Goal: Communication & Community: Answer question/provide support

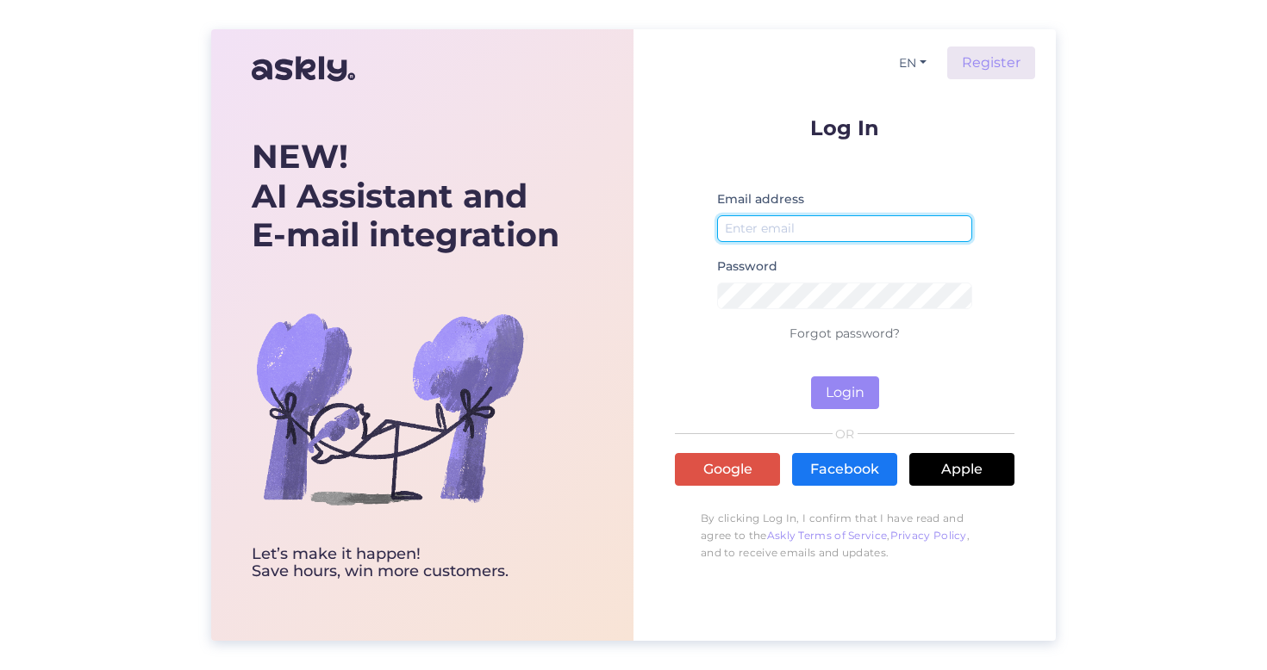
type input "[EMAIL_ADDRESS][DOMAIN_NAME]"
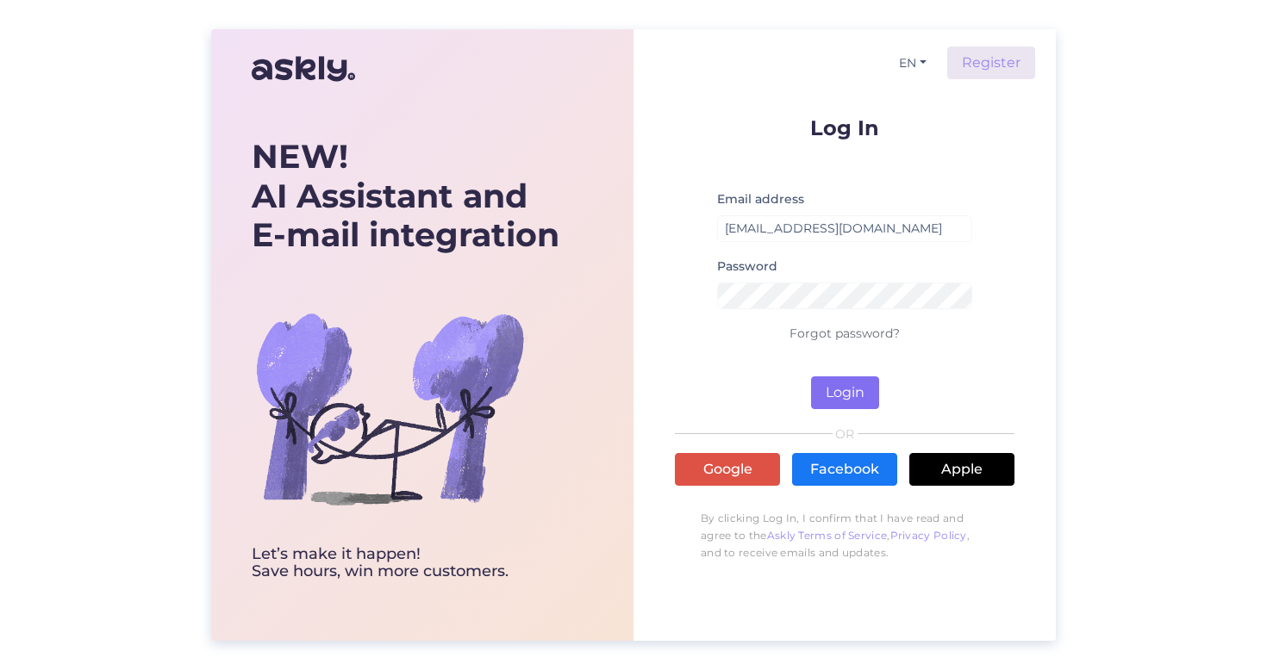
click at [833, 397] on button "Login" at bounding box center [845, 393] width 68 height 33
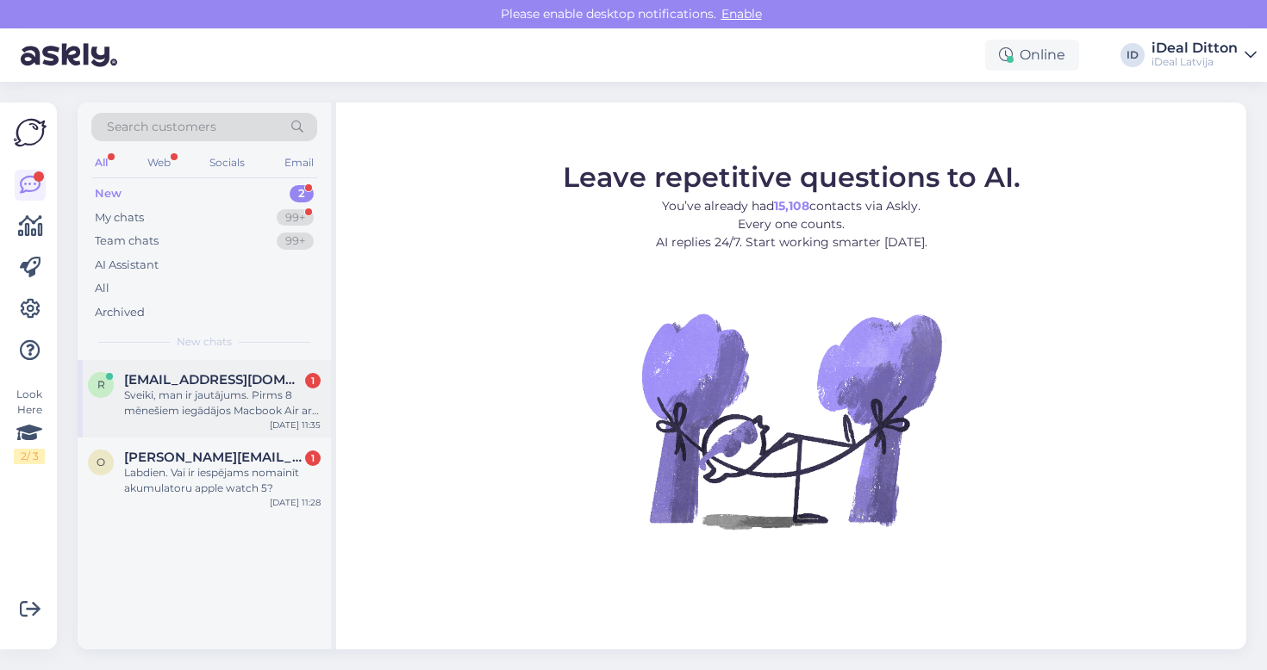
click at [208, 403] on div "Sveiki, man ir jautājums. Pirms 8 mēnešiem iegādājos Macbook Air ar m3 čipu. Vi…" at bounding box center [222, 403] width 196 height 31
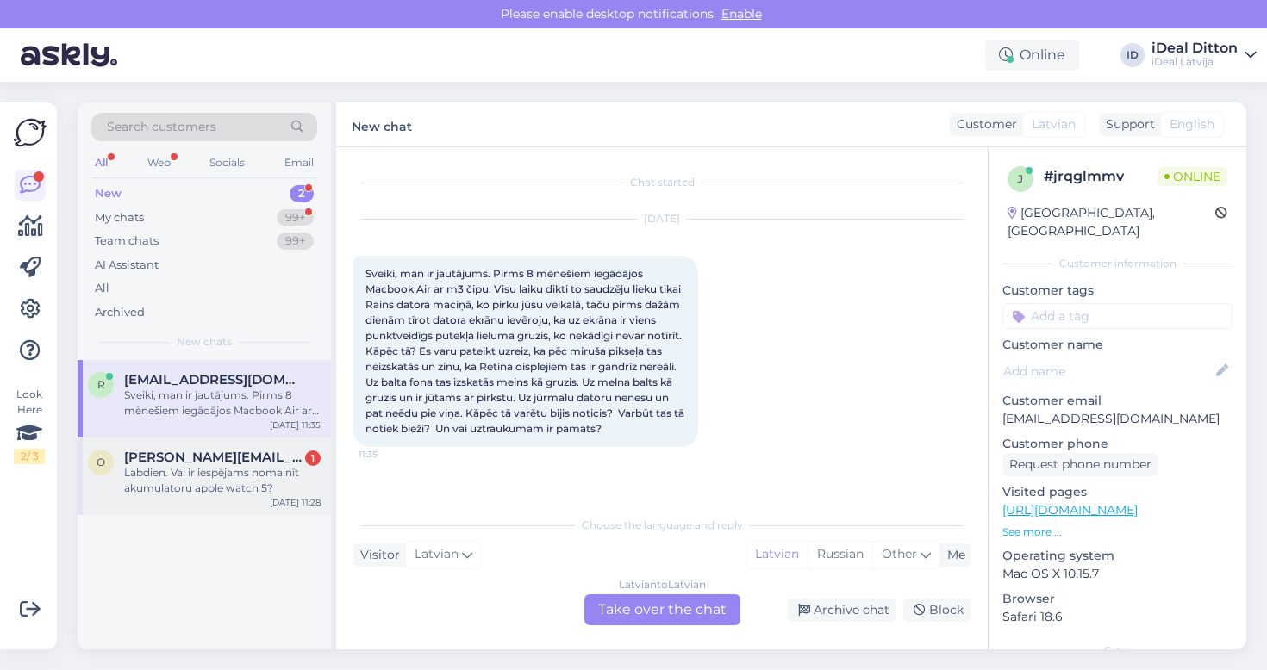
click at [214, 491] on div "Labdien. Vai ir iespējams nomainīt akumulatoru apple watch 5?" at bounding box center [222, 480] width 196 height 31
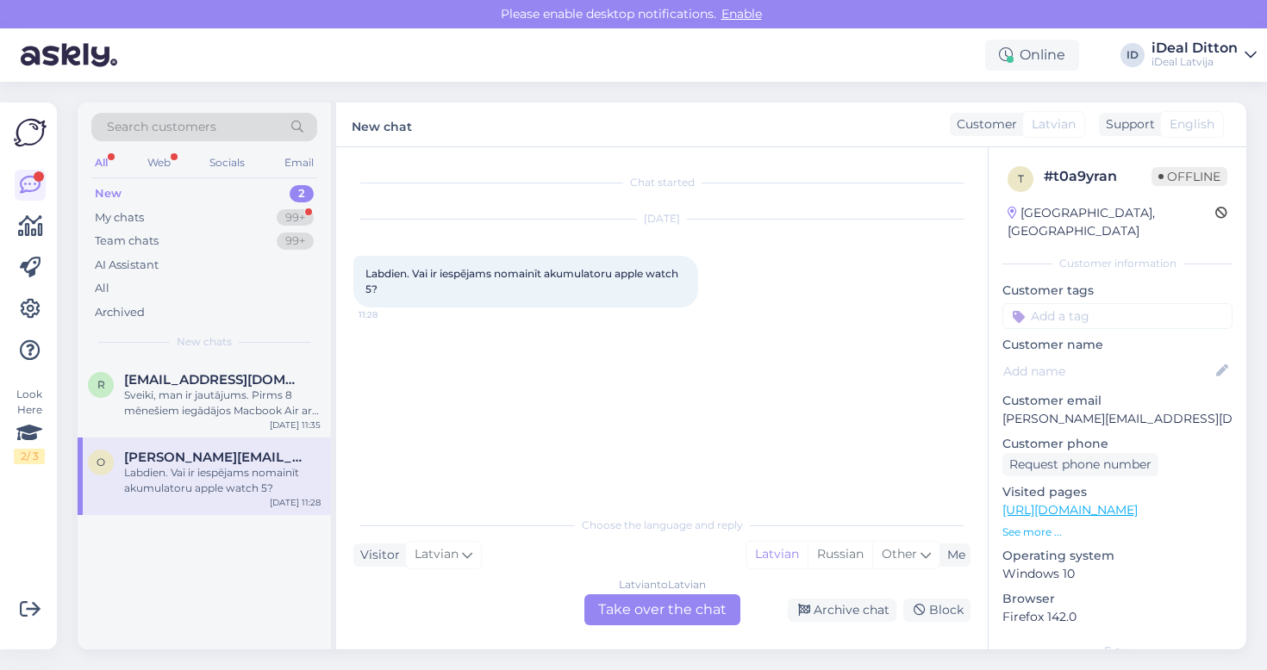
click at [692, 615] on div "Latvian to Latvian Take over the chat" at bounding box center [662, 610] width 156 height 31
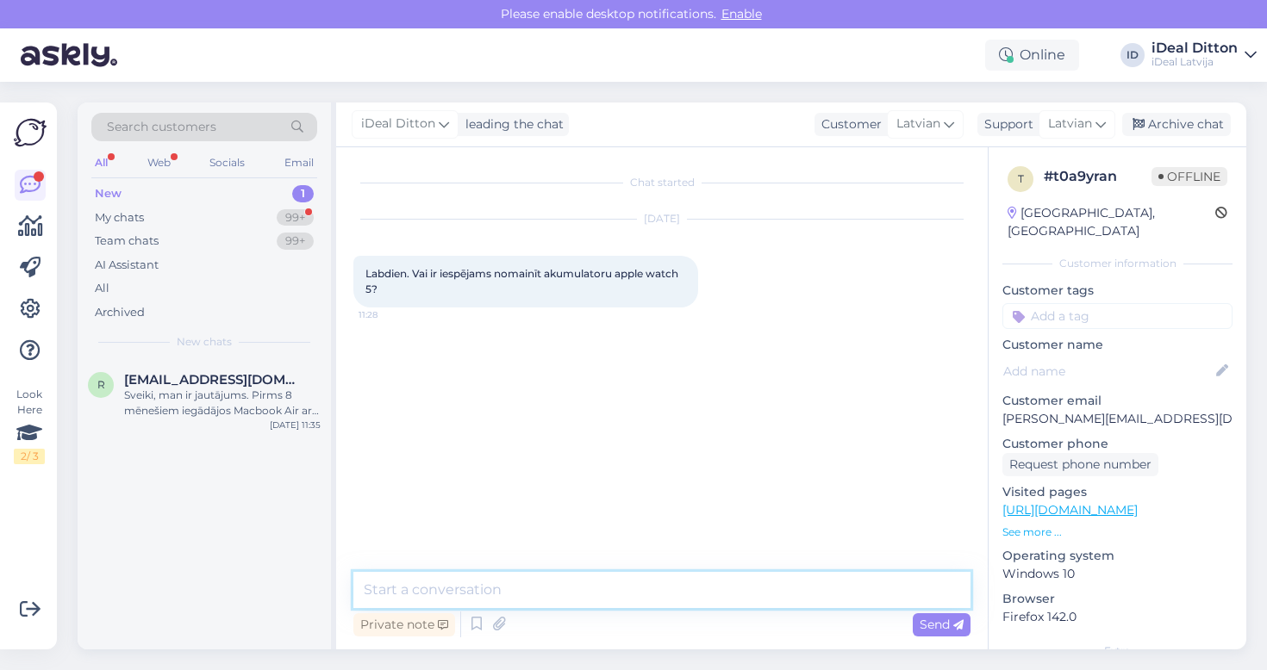
click at [512, 587] on textarea at bounding box center [661, 590] width 617 height 36
type textarea "Sveiki! Jā , var nomainīt , tas izmaksās 127EUR kopā ar darbu."
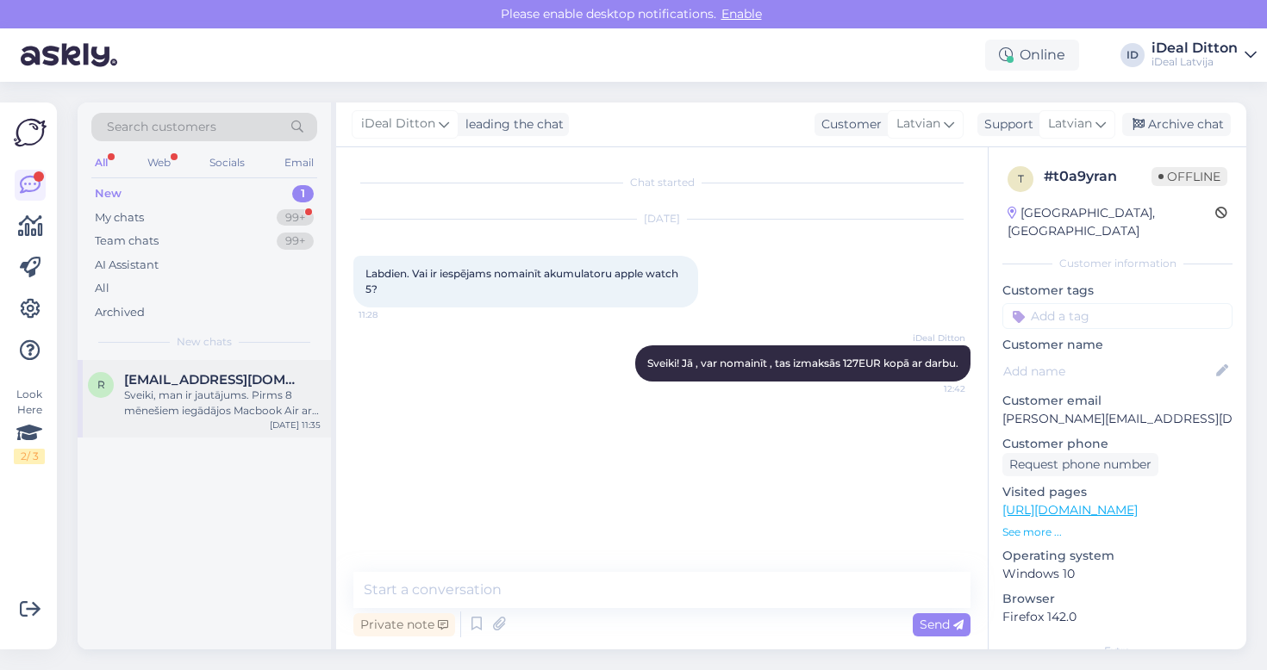
click at [212, 408] on div "Sveiki, man ir jautājums. Pirms 8 mēnešiem iegādājos Macbook Air ar m3 čipu. Vi…" at bounding box center [222, 403] width 196 height 31
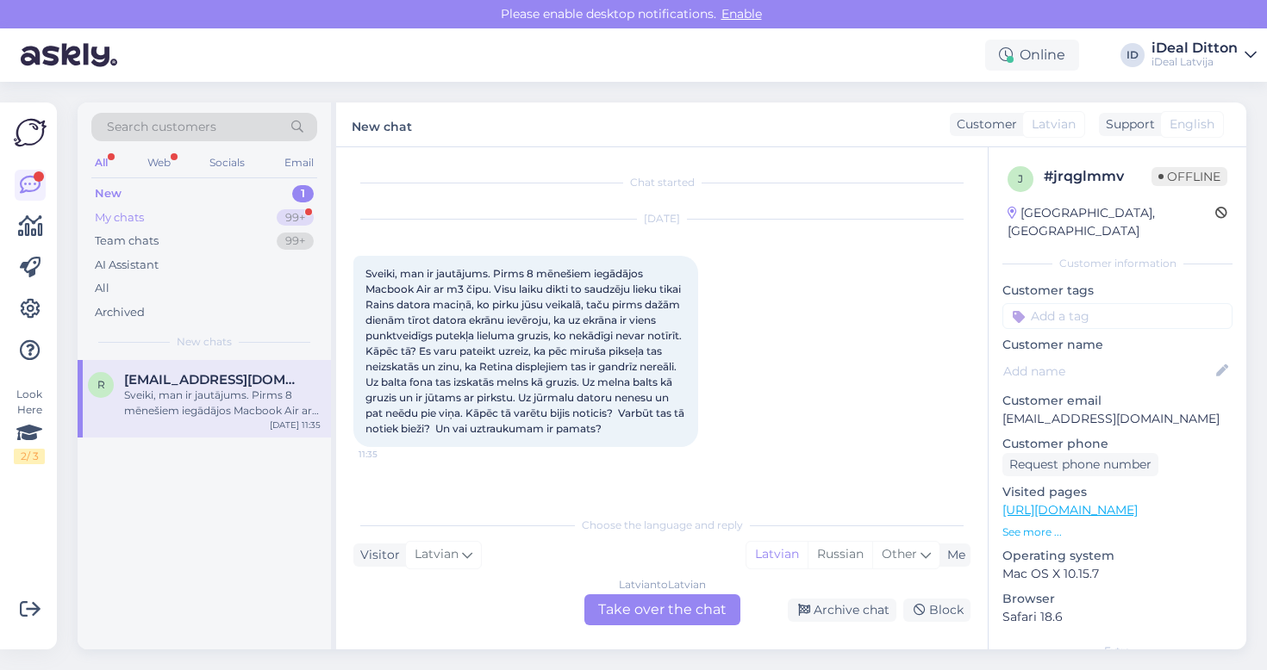
click at [201, 209] on div "My chats 99+" at bounding box center [204, 218] width 226 height 24
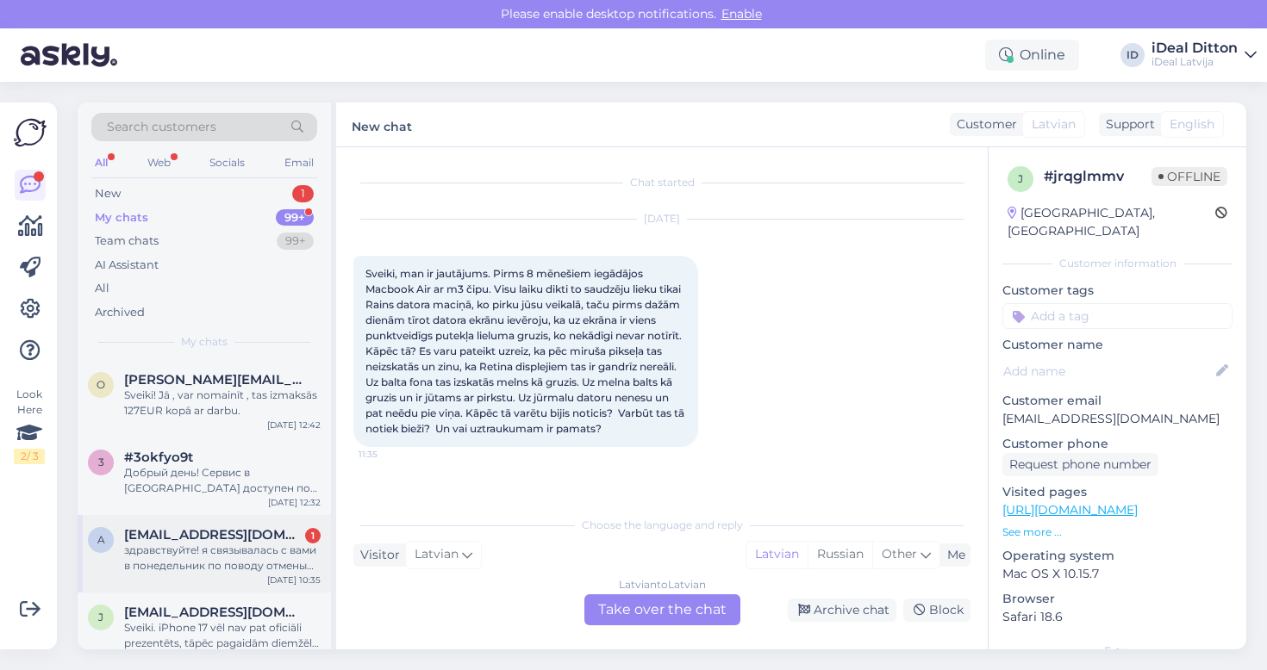
click at [219, 564] on div "здравствуйте! я связывалась с вами в понедельник по поводу отмены договора, мне…" at bounding box center [222, 558] width 196 height 31
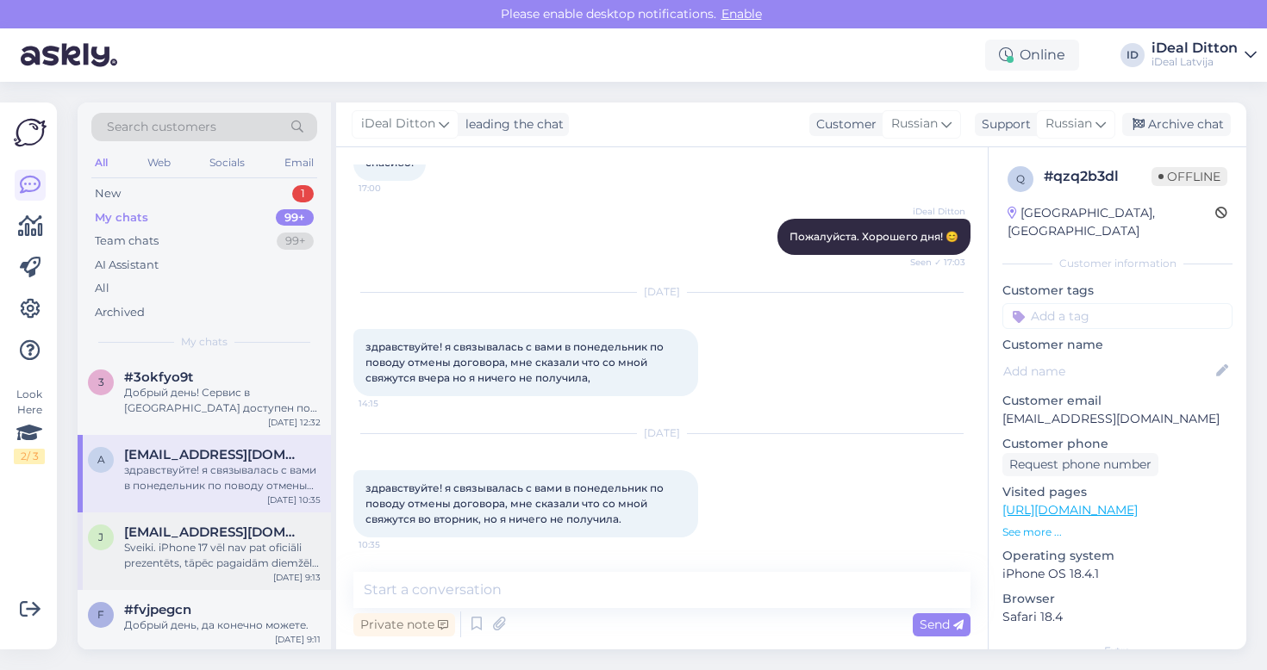
scroll to position [83, 0]
click at [260, 185] on div "New 1" at bounding box center [204, 194] width 226 height 24
